Goal: Task Accomplishment & Management: Use online tool/utility

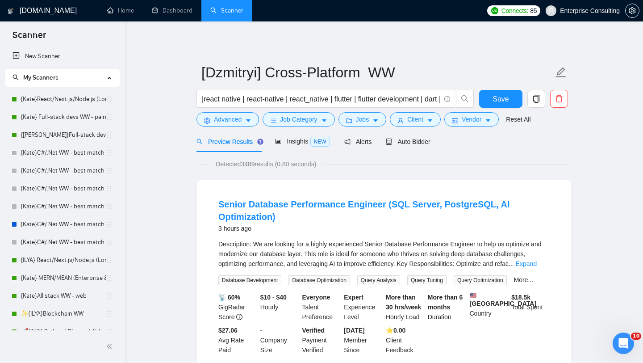
scroll to position [385, 0]
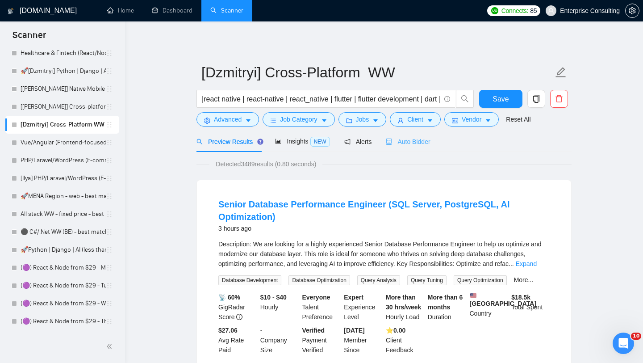
click at [411, 136] on div "Auto Bidder" at bounding box center [408, 141] width 44 height 21
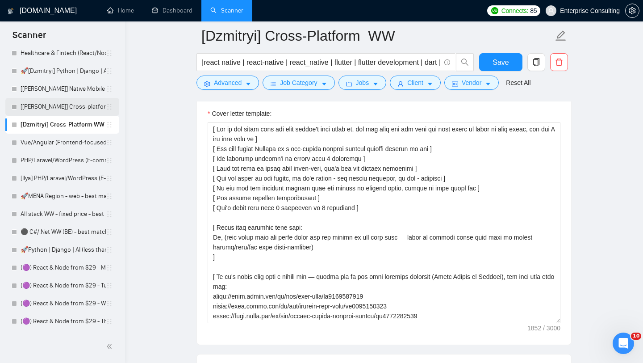
click at [37, 108] on link "[[PERSON_NAME]] Cross-platform Mobile WW" at bounding box center [63, 107] width 85 height 18
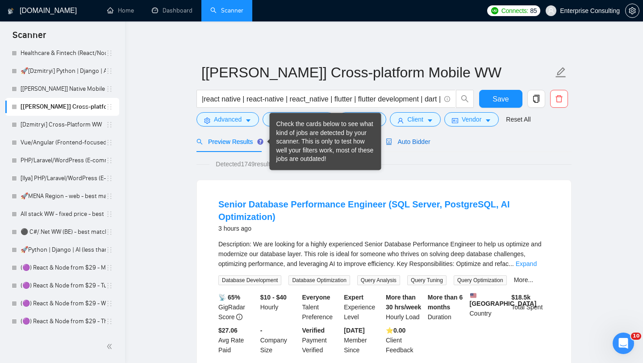
click at [430, 144] on span "Auto Bidder" at bounding box center [408, 141] width 44 height 7
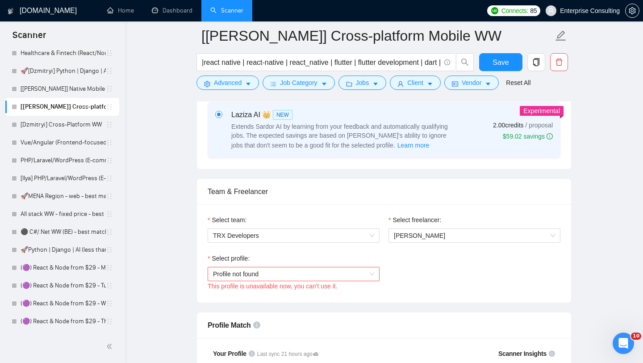
scroll to position [356, 0]
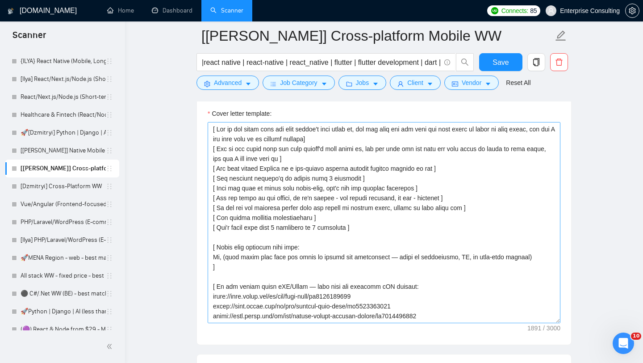
scroll to position [167, 0]
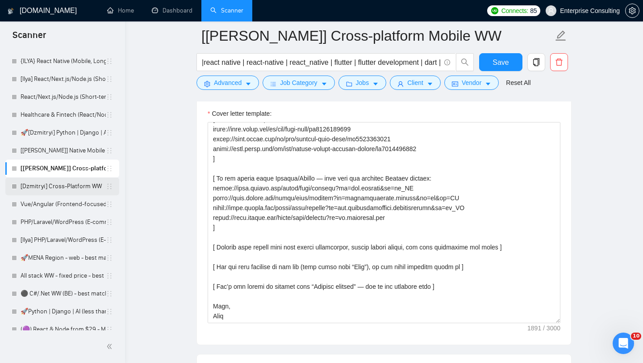
click at [42, 192] on link "[Dzmitryi] Cross-Platform WW" at bounding box center [63, 186] width 85 height 18
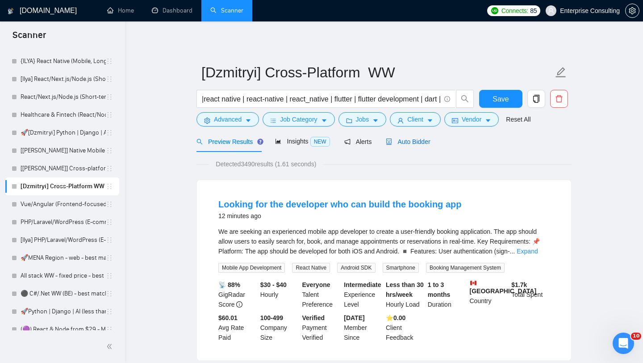
click at [409, 144] on span "Auto Bidder" at bounding box center [408, 141] width 44 height 7
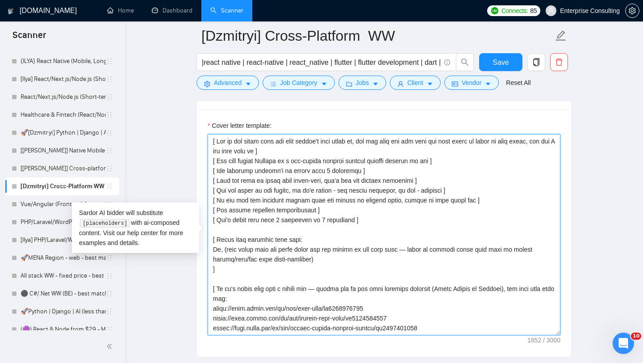
drag, startPoint x: 460, startPoint y: 317, endPoint x: 210, endPoint y: 140, distance: 306.6
click at [210, 140] on textarea "Cover letter template:" at bounding box center [384, 234] width 353 height 201
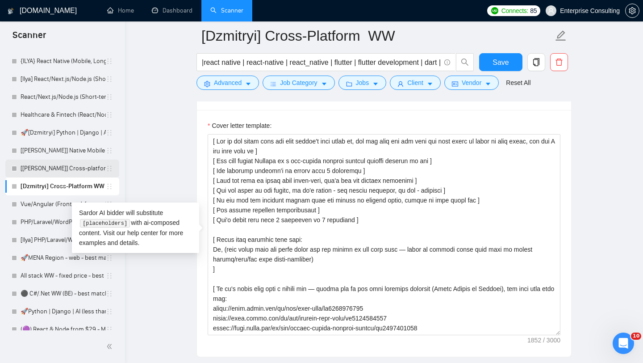
click at [61, 171] on link "[[PERSON_NAME]] Cross-platform Mobile WW" at bounding box center [63, 168] width 85 height 18
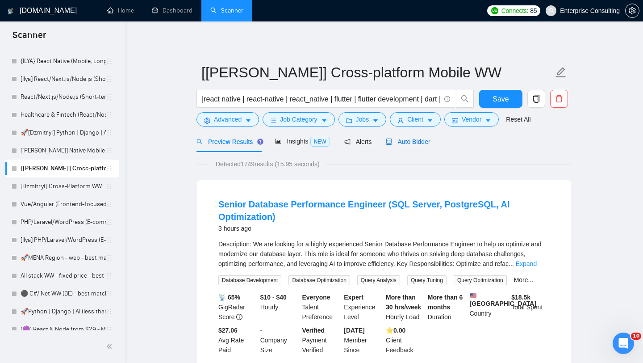
click at [420, 143] on span "Auto Bidder" at bounding box center [408, 141] width 44 height 7
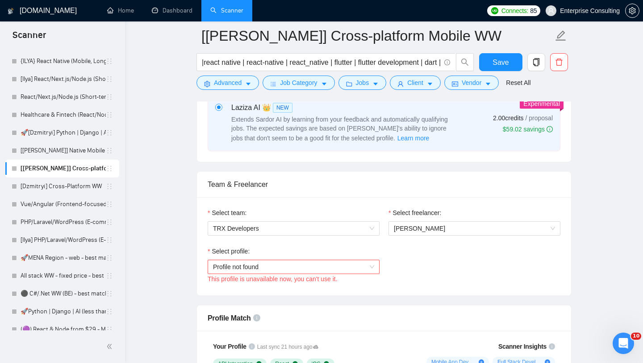
scroll to position [377, 0]
click at [302, 268] on span "Profile not found" at bounding box center [293, 267] width 161 height 13
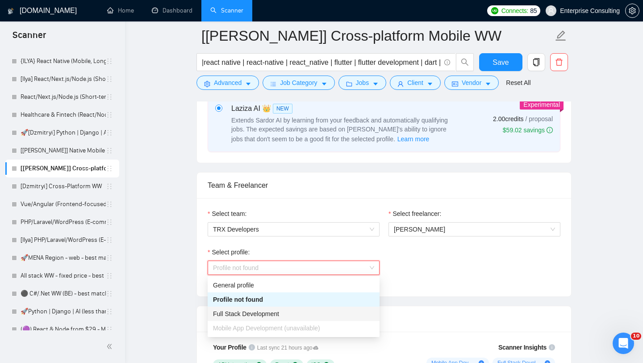
click at [256, 328] on span "Mobile App Development (unavailable)" at bounding box center [266, 327] width 107 height 7
click at [320, 331] on span "Mobile App Development (unavailable)" at bounding box center [266, 327] width 107 height 7
click at [409, 286] on div "Select team: TRX Developers Select freelancer: [PERSON_NAME] Select profile: Pr…" at bounding box center [384, 247] width 374 height 98
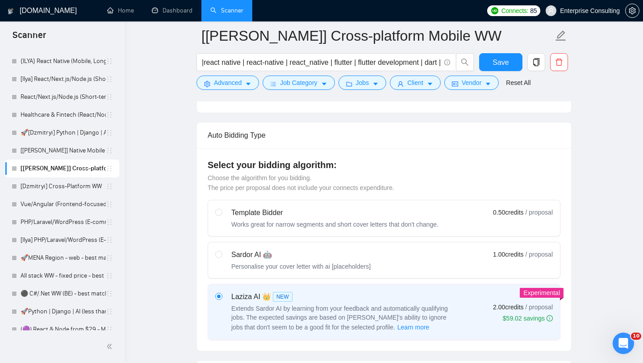
scroll to position [188, 0]
click at [401, 268] on div "Sardor AI 🤖 Personalise your cover letter with ai [placeholders] 1.00 credits /…" at bounding box center [384, 260] width 338 height 21
click at [222, 258] on input "radio" at bounding box center [218, 254] width 6 height 6
radio input "true"
radio input "false"
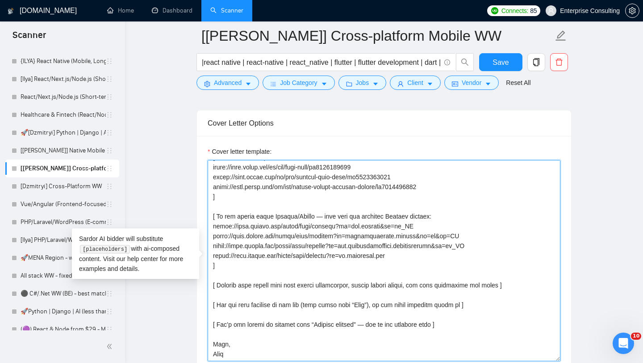
scroll to position [0, 0]
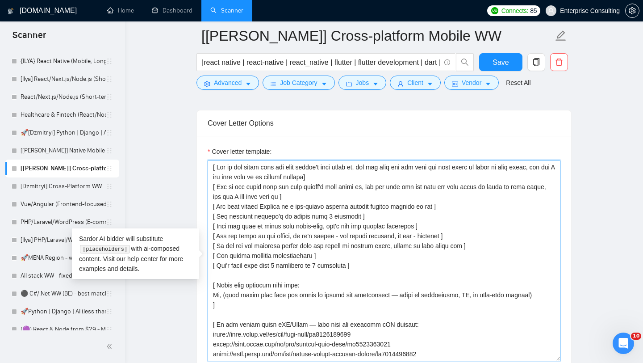
drag, startPoint x: 238, startPoint y: 353, endPoint x: 212, endPoint y: 142, distance: 212.8
click at [212, 142] on div "Cover letter template:" at bounding box center [384, 259] width 374 height 247
paste textarea "] [ Use only simple English as a non-native speaker without complex phrases at …"
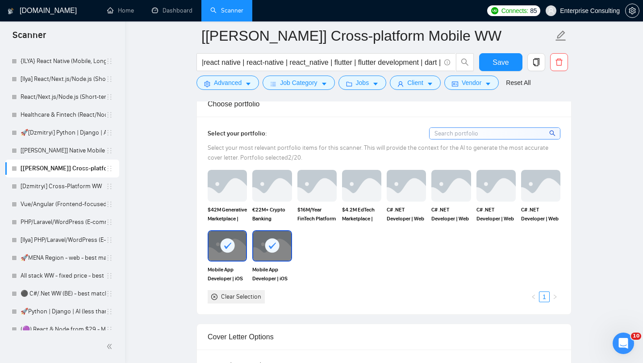
scroll to position [789, 0]
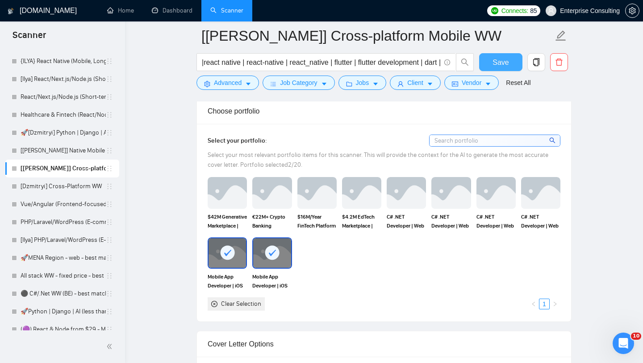
type textarea "[ Say hi and check what the main client's pain point is, and say that you see t…"
click at [498, 61] on span "Save" at bounding box center [501, 62] width 16 height 11
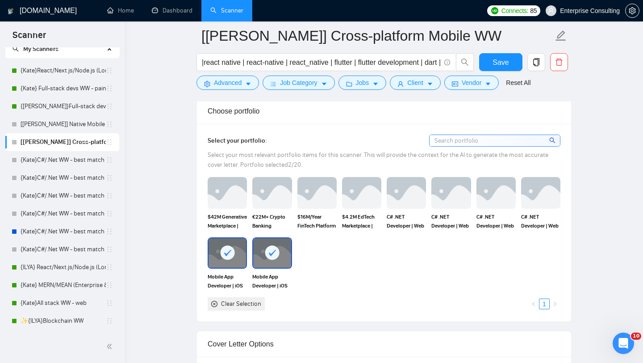
scroll to position [0, 0]
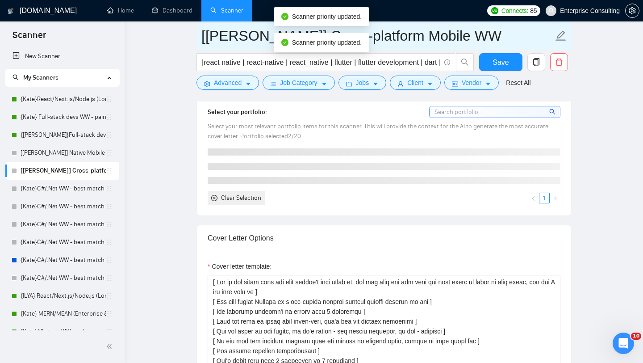
click at [204, 37] on input "[[PERSON_NAME]] Cross-platform Mobile WW" at bounding box center [377, 36] width 352 height 22
click at [197, 40] on span "[[PERSON_NAME]] Cross-platform Mobile WW" at bounding box center [384, 35] width 375 height 28
click at [201, 40] on span "[[PERSON_NAME]] Cross-platform Mobile WW" at bounding box center [384, 35] width 375 height 28
click at [201, 40] on input "[[PERSON_NAME]] Cross-platform Mobile WW" at bounding box center [377, 36] width 352 height 22
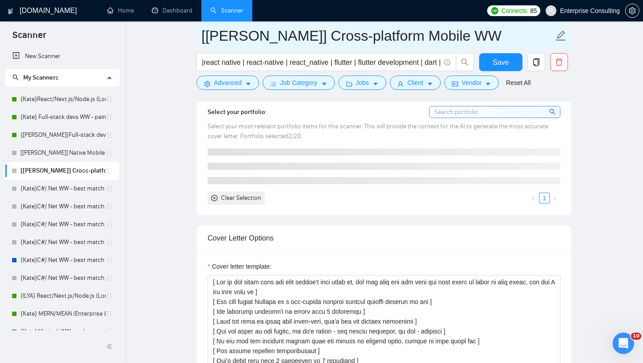
click at [201, 40] on input "[[PERSON_NAME]] Cross-platform Mobile WW" at bounding box center [377, 36] width 352 height 22
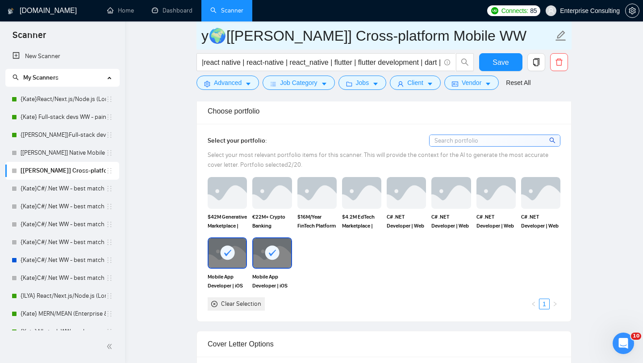
click at [210, 38] on input "у🌍[Kate] Cross-platform Mobile WW" at bounding box center [377, 36] width 352 height 22
click at [207, 35] on input "у🌍[Kate] Cross-platform Mobile WW" at bounding box center [377, 36] width 352 height 22
drag, startPoint x: 218, startPoint y: 38, endPoint x: 203, endPoint y: 39, distance: 14.8
click at [203, 39] on input "🌍[Kate] Cross-platform Mobile WW" at bounding box center [377, 36] width 352 height 22
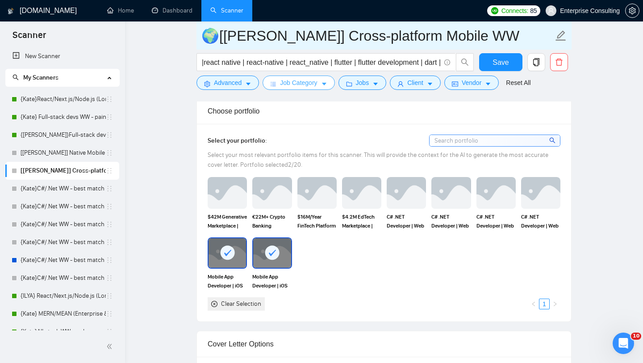
type input "🌍[Kate] Cross-platform Mobile WW"
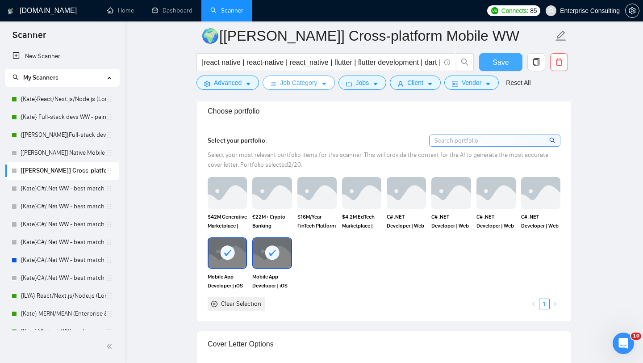
click at [490, 57] on button "Save" at bounding box center [500, 62] width 43 height 18
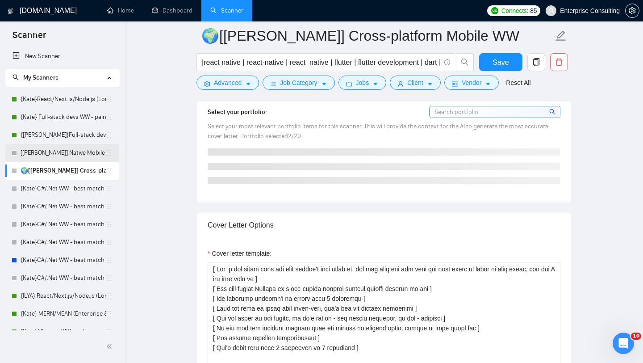
click at [58, 152] on link "[[PERSON_NAME]] Native Mobile WW" at bounding box center [63, 153] width 85 height 18
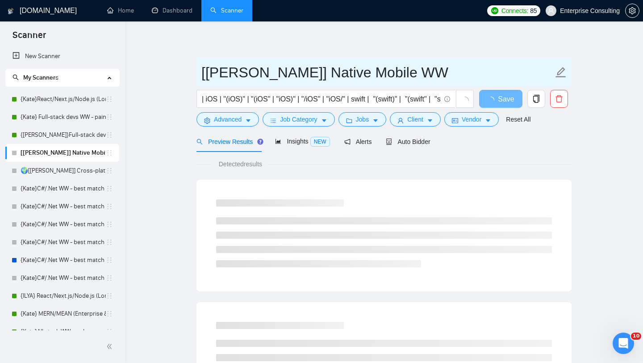
click at [203, 68] on input "[[PERSON_NAME]] Native Mobile WW" at bounding box center [377, 72] width 352 height 22
paste input "🌍"
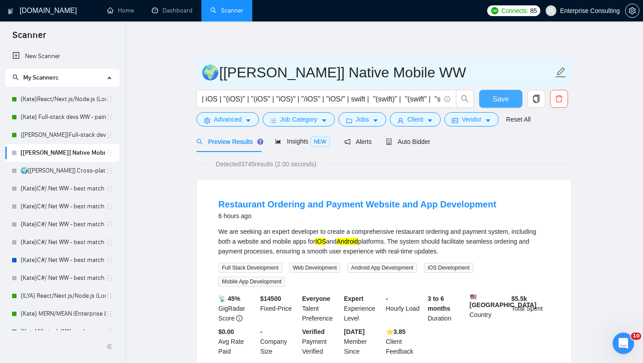
type input "🌍[Kate] Native Mobile WW"
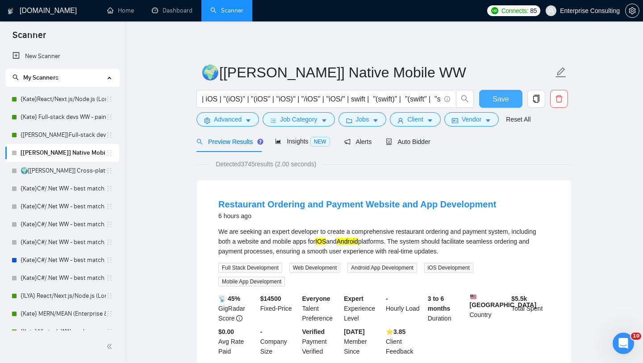
click at [492, 105] on button "Save" at bounding box center [500, 99] width 43 height 18
click at [52, 102] on link "{Kate}React/Next.js/Node.js (Long-term, All Niches)" at bounding box center [63, 99] width 85 height 18
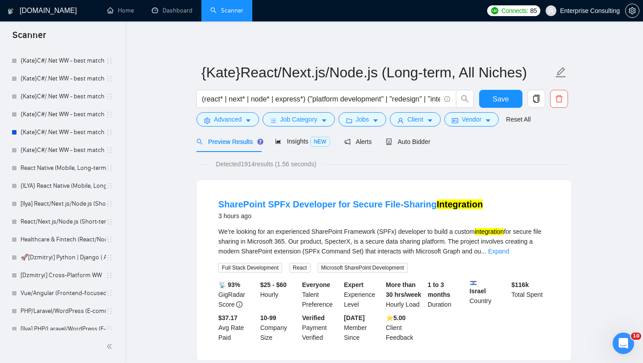
scroll to position [372, 0]
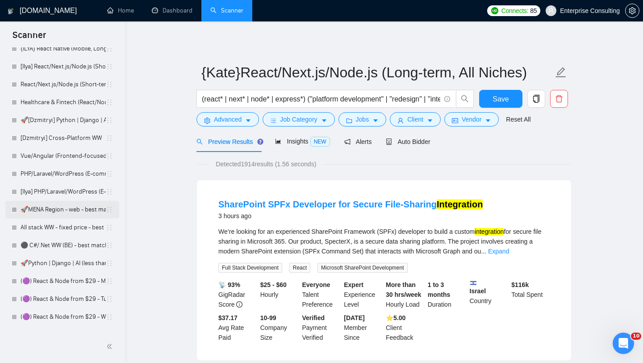
click at [56, 212] on link "🚀MENA Region - web - best match" at bounding box center [63, 210] width 85 height 18
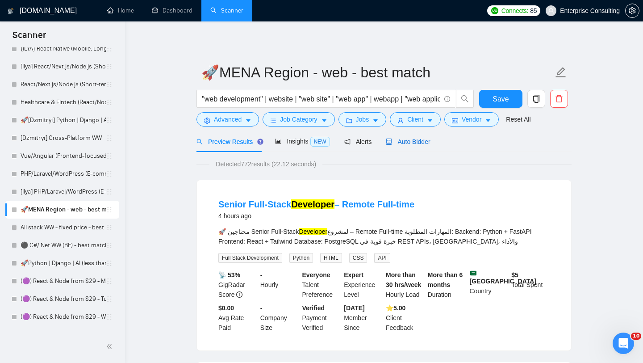
click at [427, 139] on span "Auto Bidder" at bounding box center [408, 141] width 44 height 7
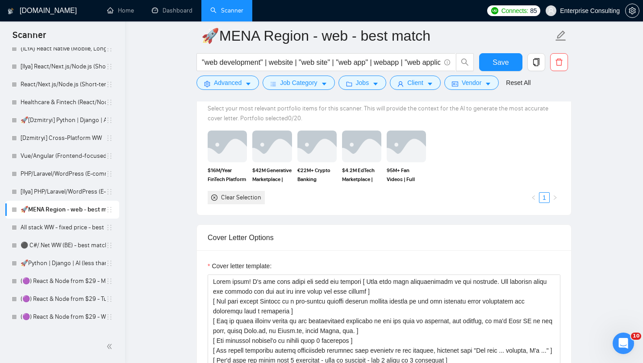
scroll to position [765, 0]
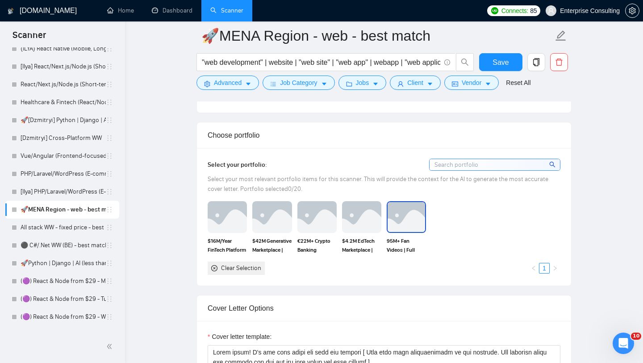
click at [402, 217] on img at bounding box center [407, 216] width 38 height 29
click at [360, 217] on img at bounding box center [362, 216] width 38 height 29
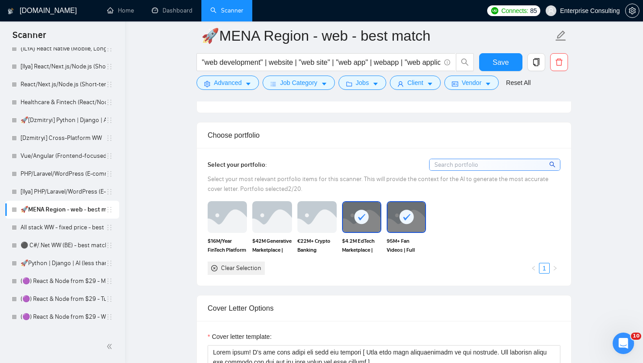
click at [327, 217] on img at bounding box center [316, 216] width 39 height 31
click at [250, 229] on div "$42M Generative Marketplace | Full-stack Web Developer | C# | React" at bounding box center [272, 227] width 45 height 53
click at [268, 222] on img at bounding box center [272, 216] width 38 height 29
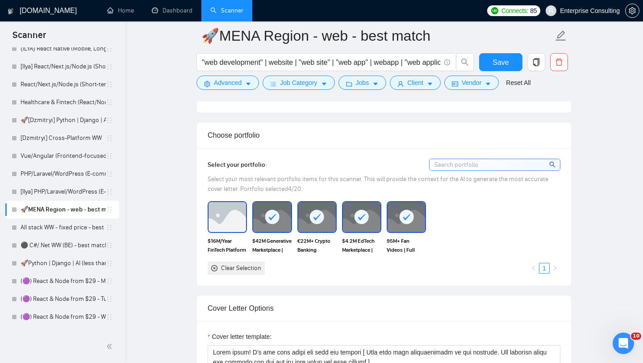
click at [232, 222] on img at bounding box center [228, 216] width 38 height 29
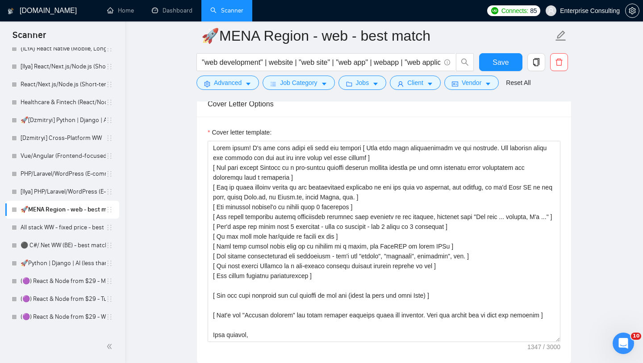
scroll to position [971, 0]
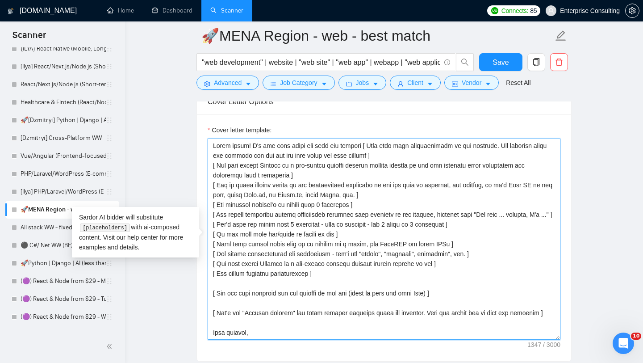
drag, startPoint x: 247, startPoint y: 143, endPoint x: 362, endPoint y: 142, distance: 115.2
click at [362, 142] on textarea "Cover letter template:" at bounding box center [384, 238] width 353 height 201
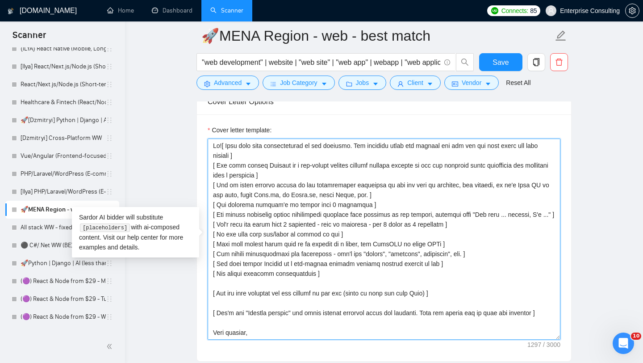
click at [221, 145] on textarea "Cover letter template:" at bounding box center [384, 238] width 353 height 201
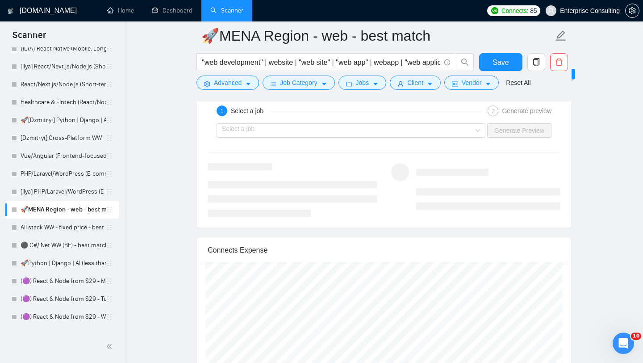
scroll to position [1698, 0]
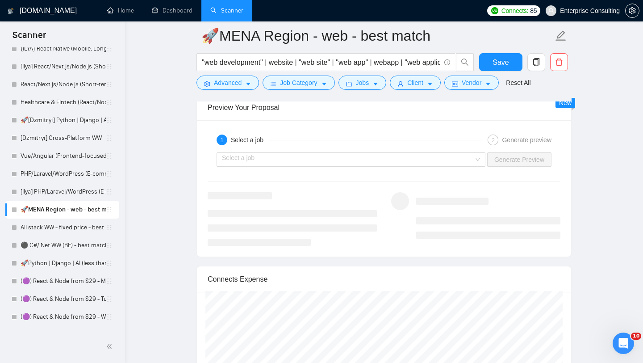
type textarea "Hi!XXX POR not but[ Show your full understanding of the industry. Use industry …"
click at [316, 166] on input "search" at bounding box center [348, 159] width 252 height 13
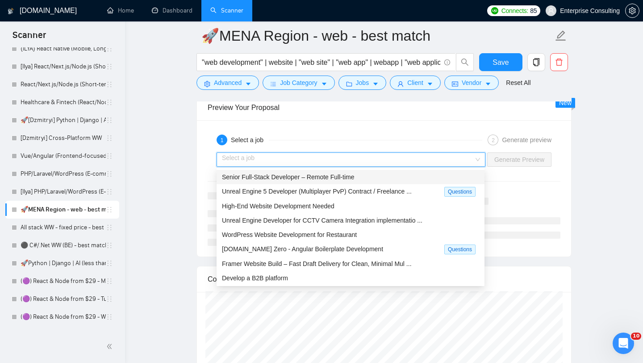
click at [305, 183] on div "Senior Full-Stack Developer – Remote Full-time" at bounding box center [351, 177] width 268 height 14
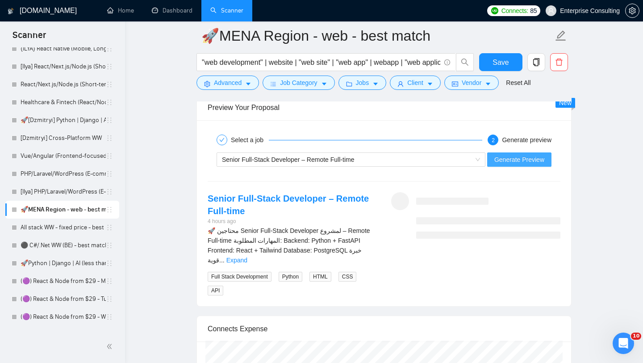
click at [506, 155] on span "Generate Preview" at bounding box center [519, 160] width 50 height 10
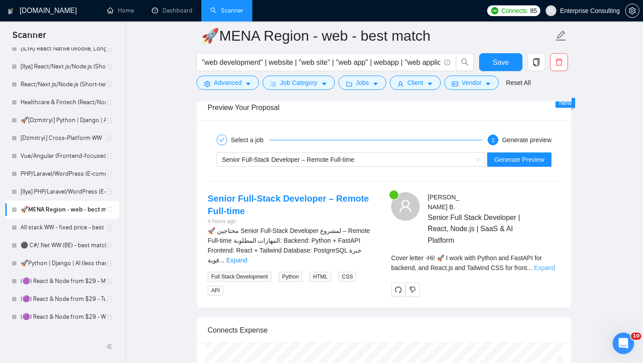
click at [549, 269] on link "Expand" at bounding box center [544, 267] width 21 height 7
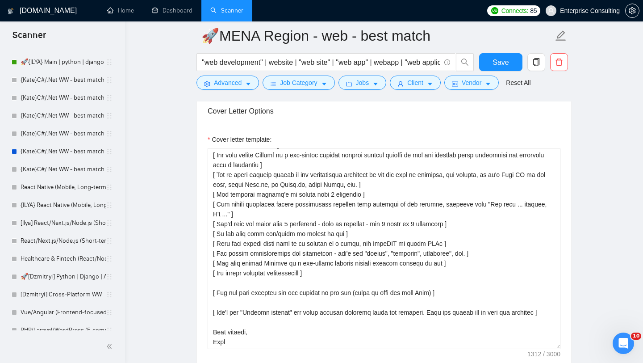
scroll to position [0, 0]
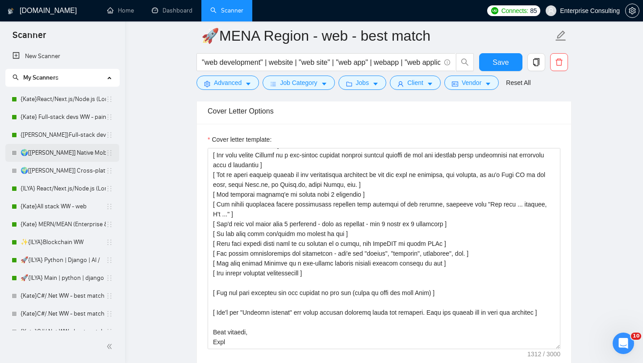
click at [65, 154] on link "🌍[Kate] Native Mobile WW" at bounding box center [63, 153] width 85 height 18
